Goal: Transaction & Acquisition: Purchase product/service

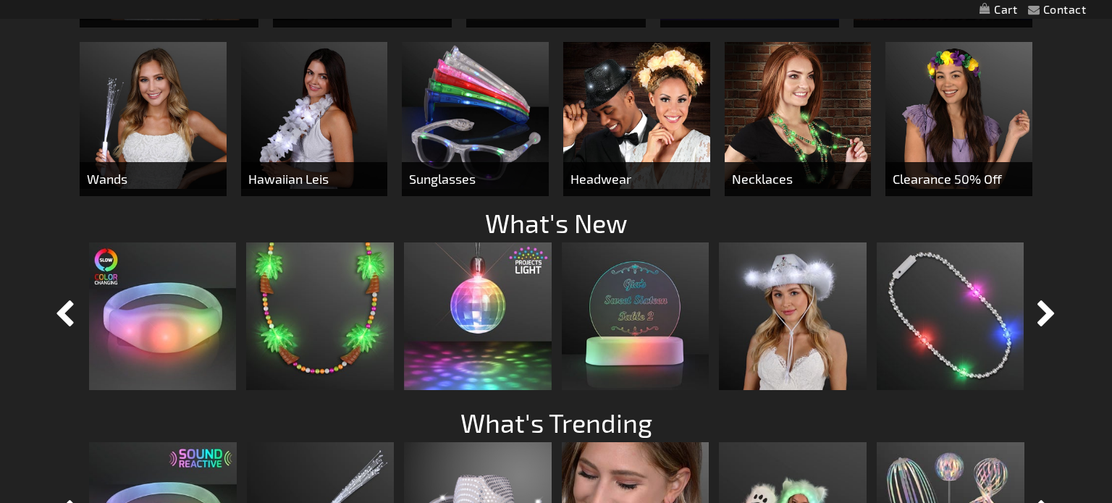
scroll to position [619, 0]
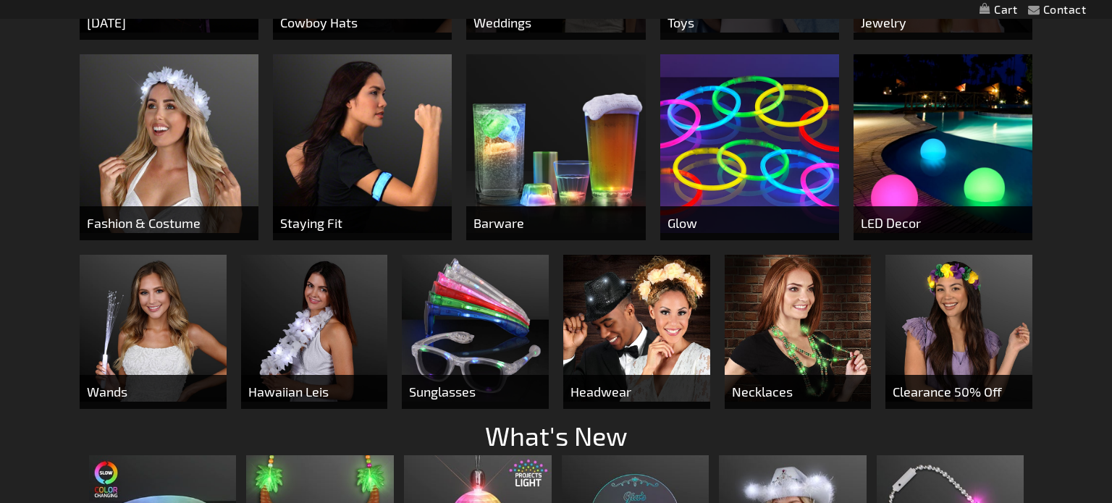
scroll to position [520, 0]
